Goal: Go to known website: Access a specific website the user already knows

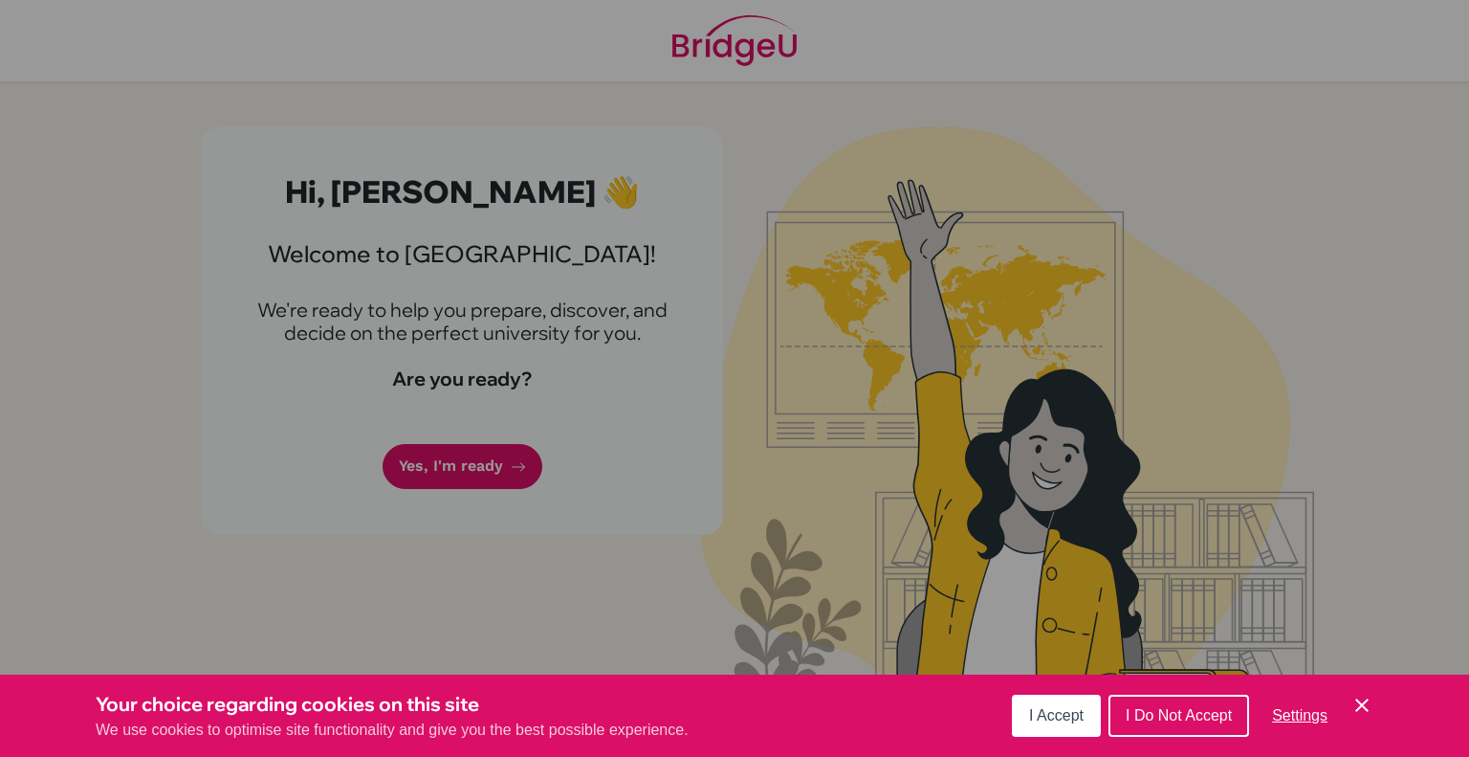
click at [1069, 725] on button "I Accept" at bounding box center [1056, 716] width 89 height 42
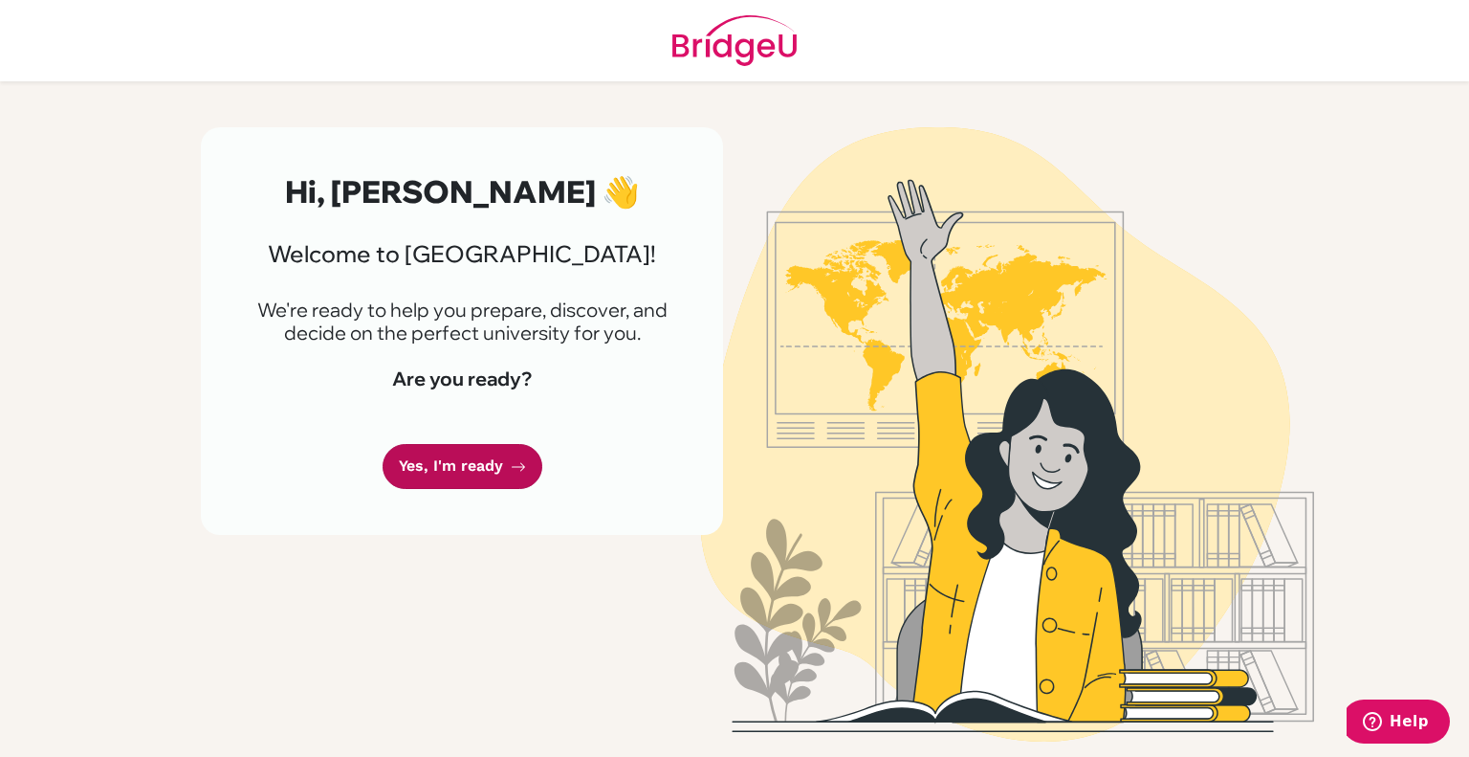
click at [484, 468] on link "Yes, I'm ready" at bounding box center [463, 466] width 160 height 45
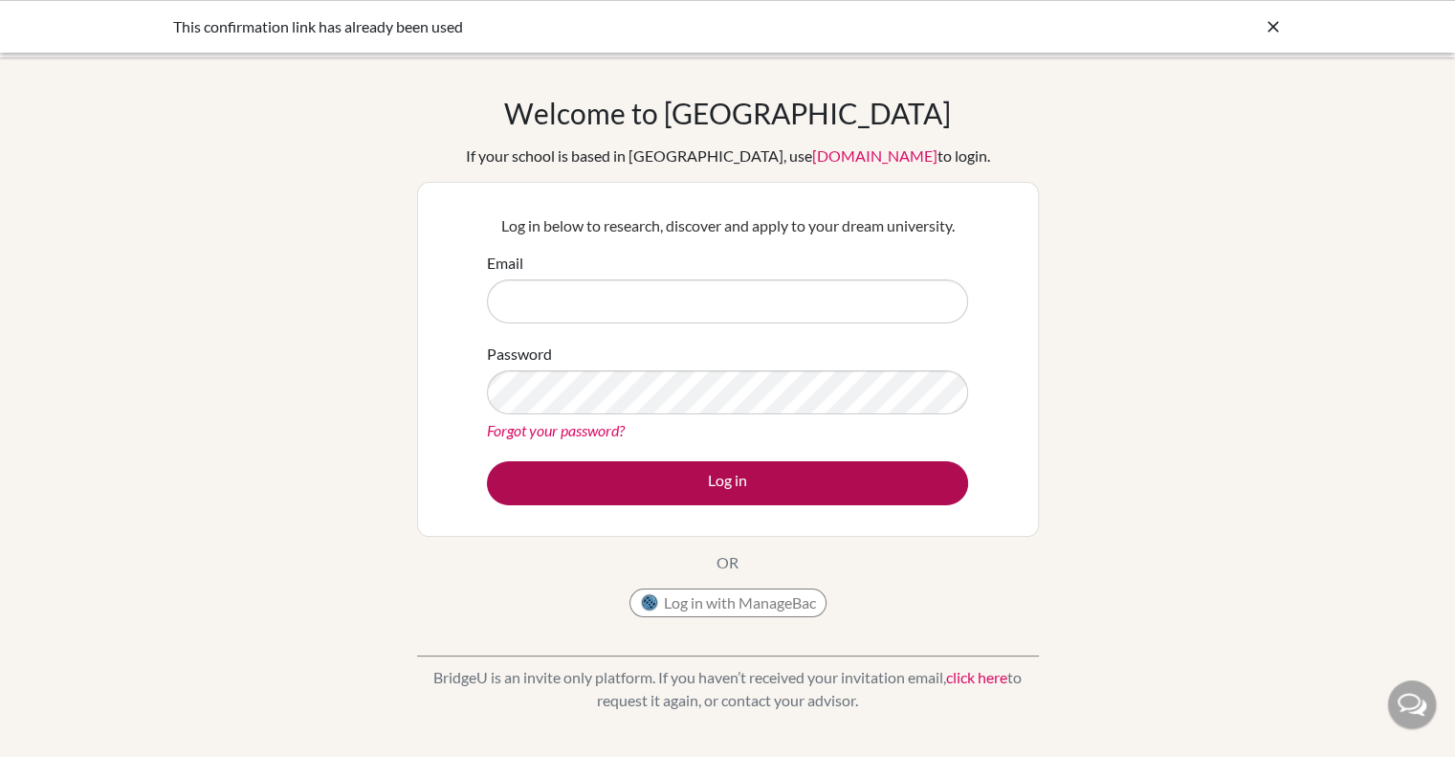
type input "[PERSON_NAME][EMAIL_ADDRESS][DOMAIN_NAME]"
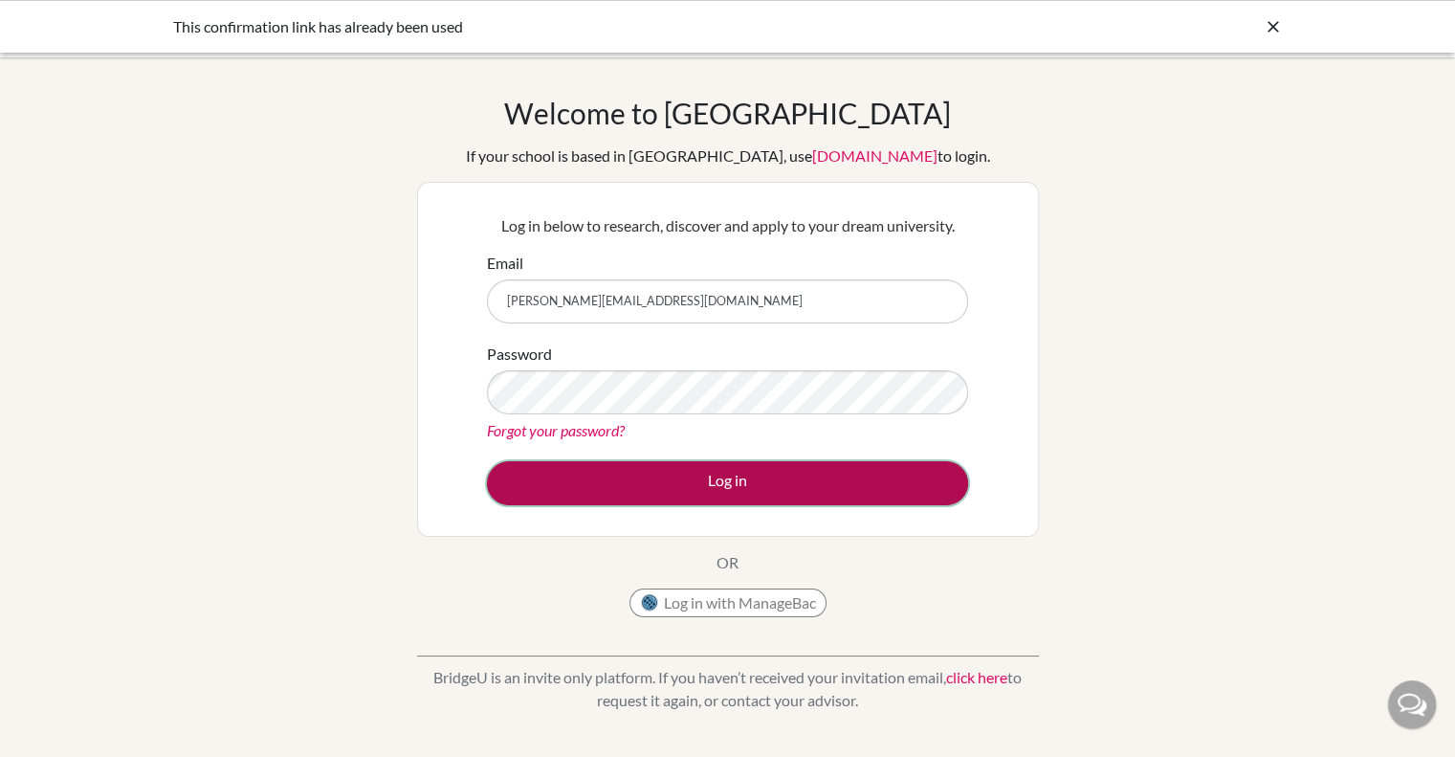
click at [696, 480] on button "Log in" at bounding box center [727, 483] width 481 height 44
